Goal: Task Accomplishment & Management: Use online tool/utility

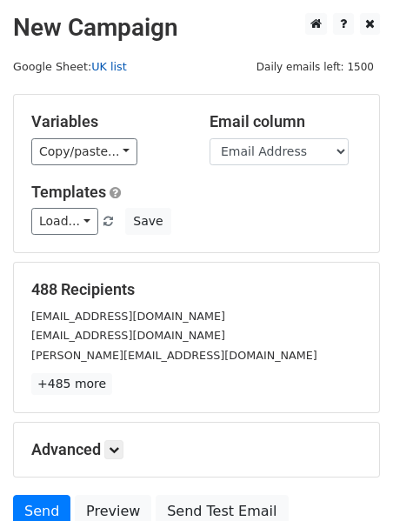
click at [115, 70] on link "UK list" at bounding box center [108, 66] width 35 height 13
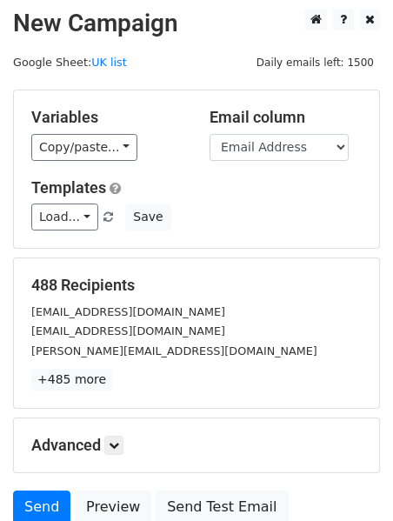
click at [127, 305] on small "harrietjennings@gmail.com" at bounding box center [128, 311] width 194 height 13
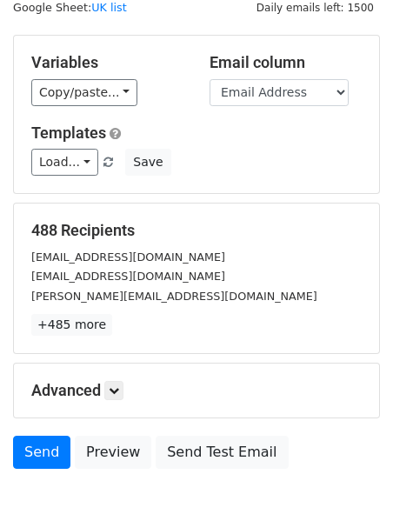
scroll to position [0, 0]
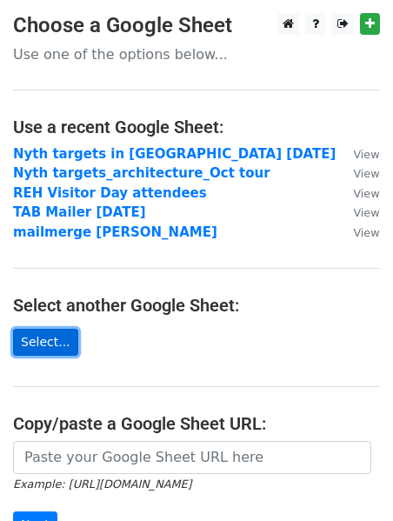
click at [38, 339] on link "Select..." at bounding box center [45, 341] width 65 height 27
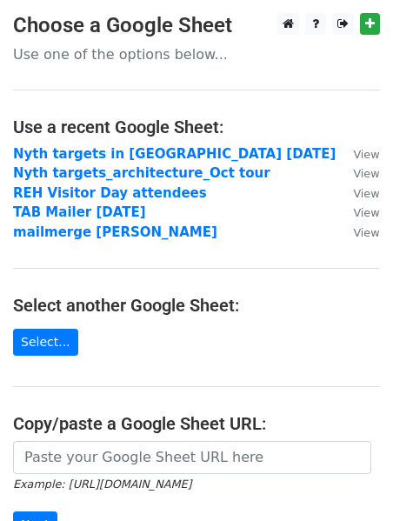
click at [48, 357] on main "Choose a Google Sheet Use one of the options below... Use a recent Google Sheet…" at bounding box center [196, 322] width 393 height 618
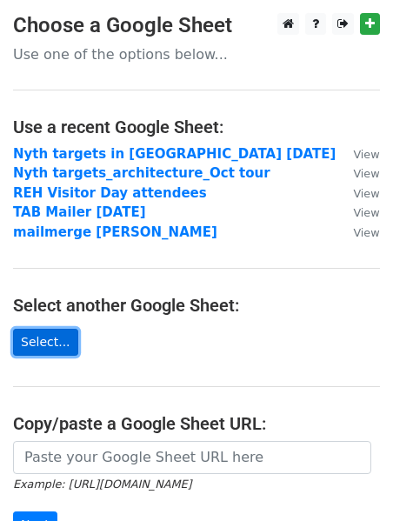
click at [44, 343] on link "Select..." at bounding box center [45, 341] width 65 height 27
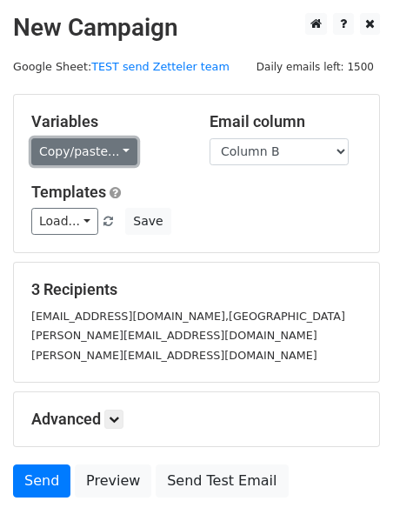
click at [124, 150] on link "Copy/paste..." at bounding box center [84, 151] width 106 height 27
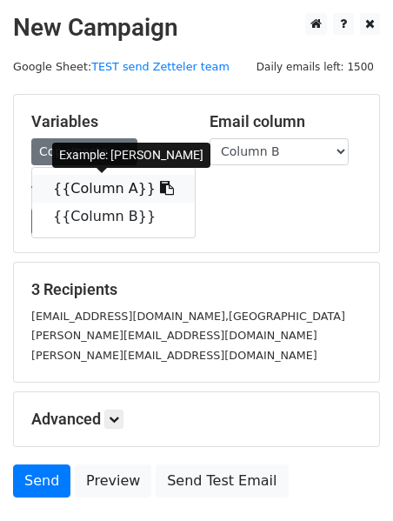
click at [108, 188] on link "{{Column A}}" at bounding box center [113, 189] width 162 height 28
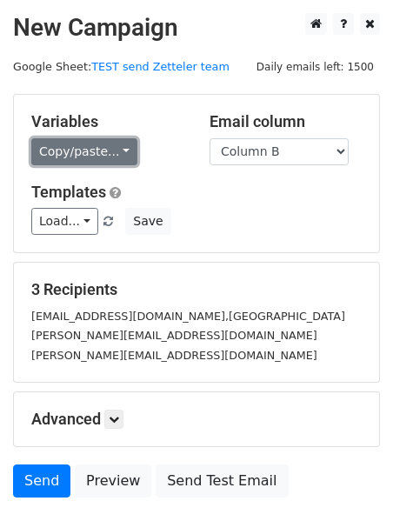
click at [76, 157] on link "Copy/paste..." at bounding box center [84, 151] width 106 height 27
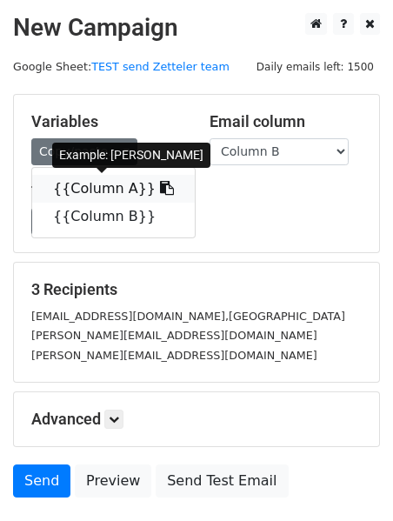
click at [77, 189] on link "{{Column A}}" at bounding box center [113, 189] width 162 height 28
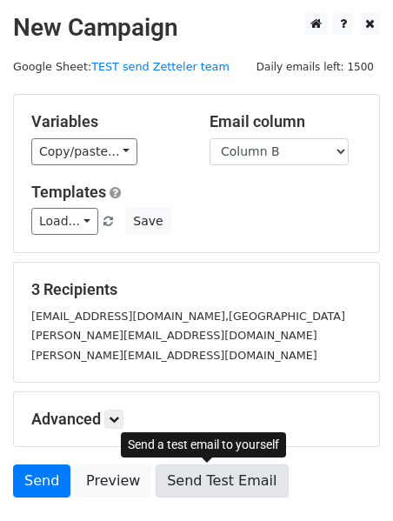
click at [182, 480] on link "Send Test Email" at bounding box center [222, 480] width 132 height 33
click at [194, 483] on link "Send Test Email" at bounding box center [222, 480] width 132 height 33
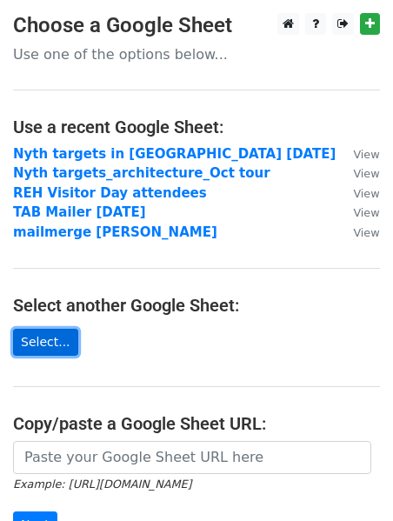
click at [58, 350] on link "Select..." at bounding box center [45, 341] width 65 height 27
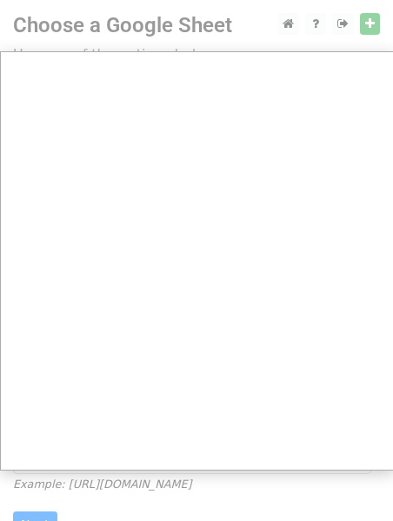
scroll to position [4, 0]
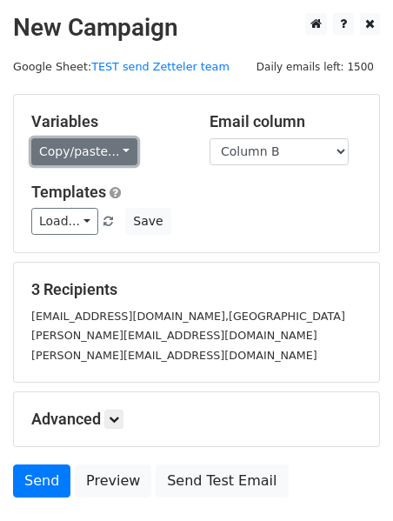
click at [97, 149] on link "Copy/paste..." at bounding box center [84, 151] width 106 height 27
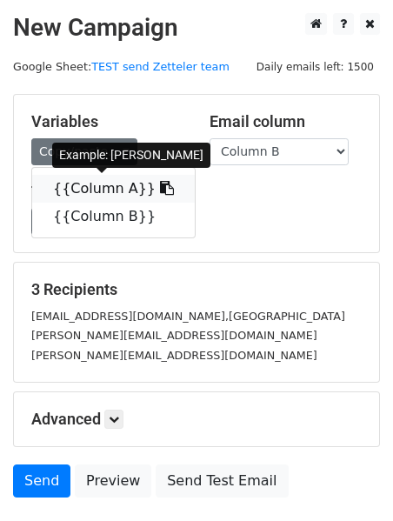
click at [99, 197] on link "{{Column A}}" at bounding box center [113, 189] width 162 height 28
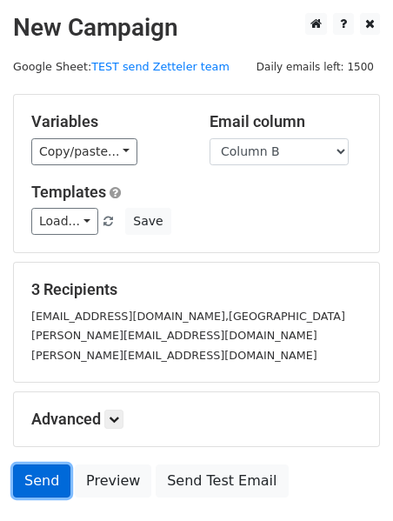
click at [29, 485] on link "Send" at bounding box center [41, 480] width 57 height 33
